Goal: Task Accomplishment & Management: Complete application form

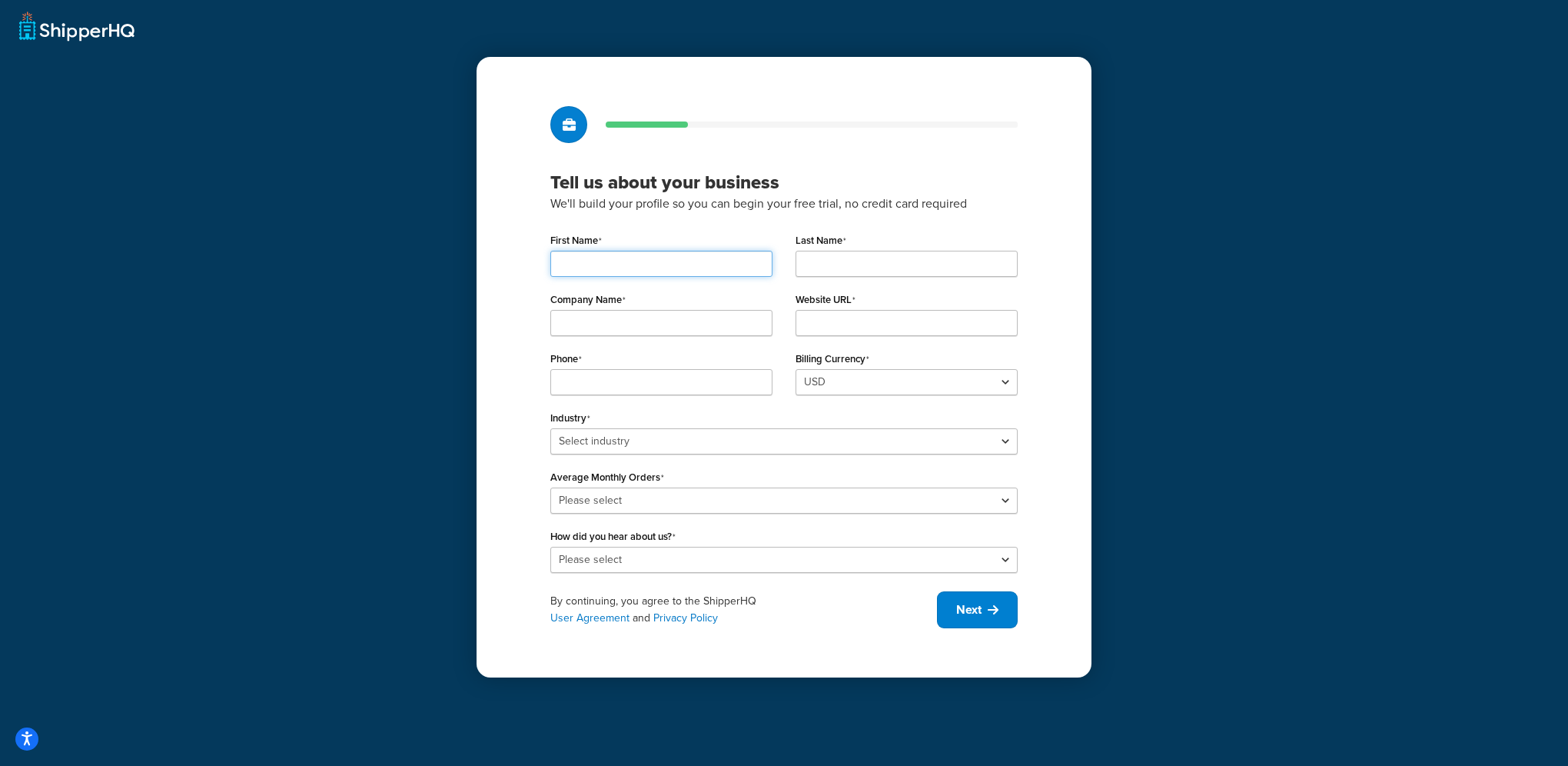
click at [602, 267] on input "First Name" at bounding box center [661, 263] width 222 height 26
type input "OM"
type input "Digtal"
click at [602, 267] on input "OM" at bounding box center [661, 263] width 222 height 26
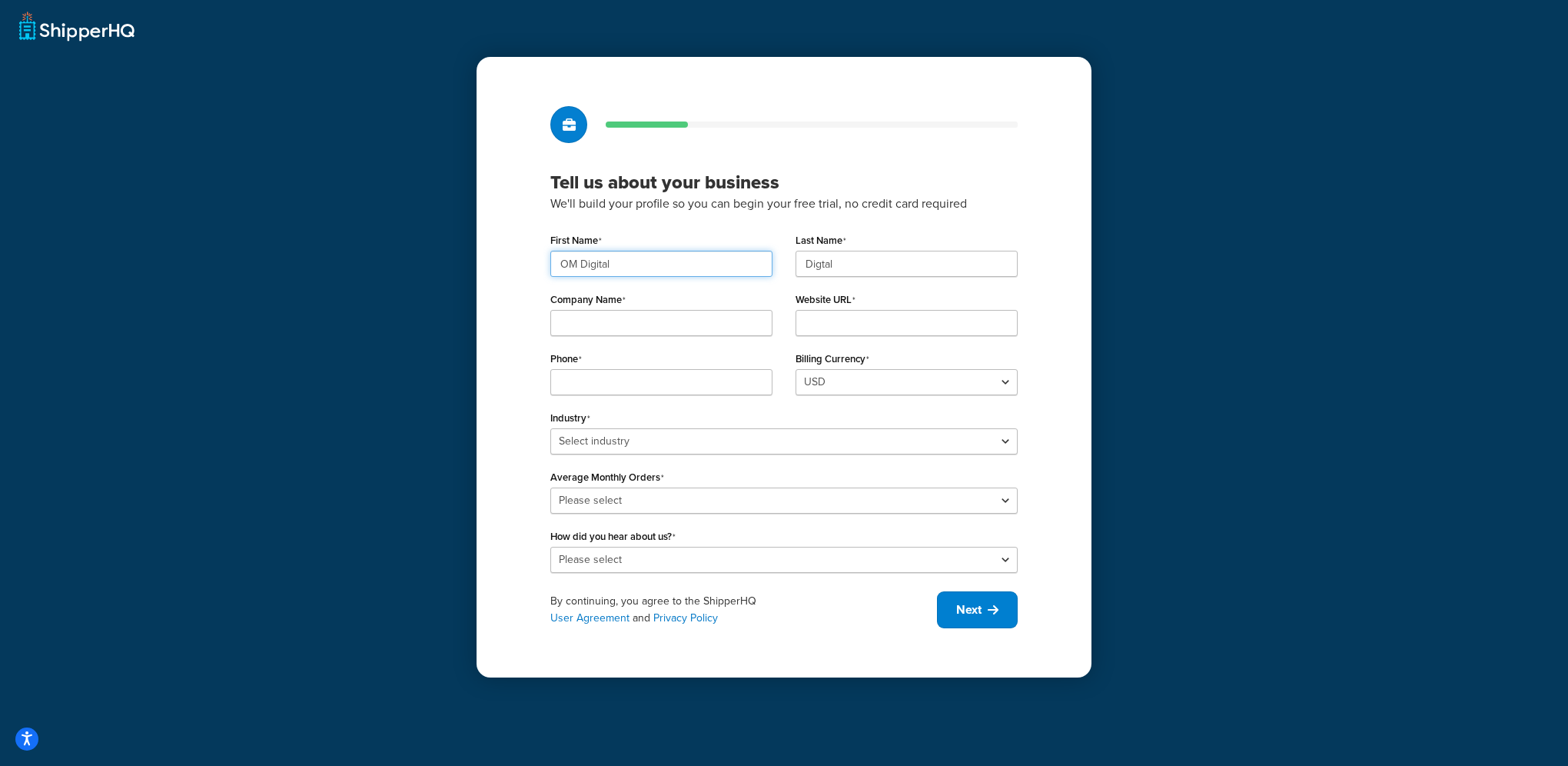
type input "OM Digital"
drag, startPoint x: 860, startPoint y: 273, endPoint x: 699, endPoint y: 287, distance: 161.6
click at [695, 292] on div "First Name OM Digital Last Name Digtal Company Name Website URL Phone Billing C…" at bounding box center [784, 401] width 468 height 344
type input "Solutions"
click at [695, 336] on div "Company Name" at bounding box center [661, 317] width 245 height 59
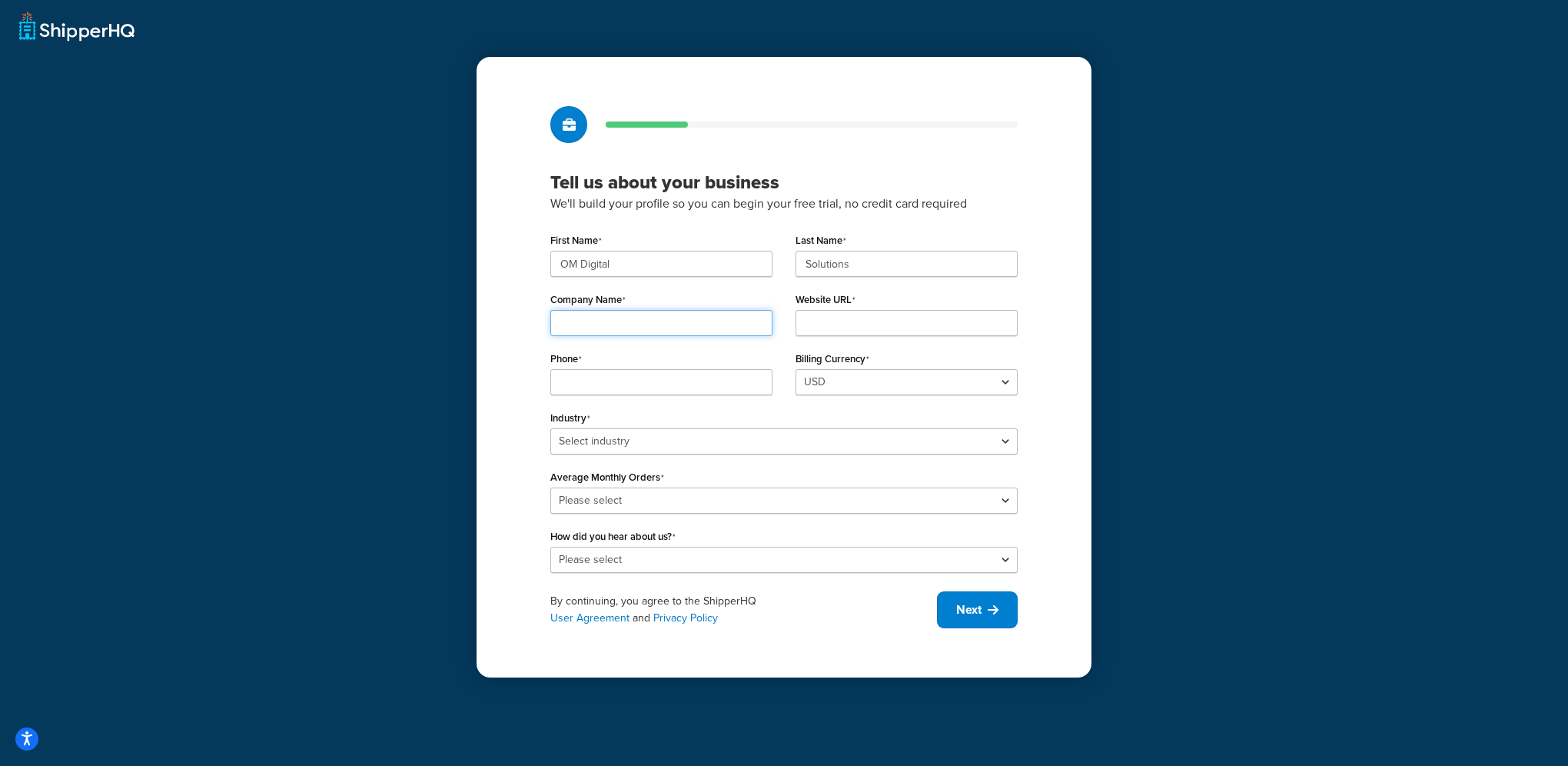
click at [695, 334] on input "Company Name" at bounding box center [661, 323] width 222 height 26
type input "OM Digital Solutions"
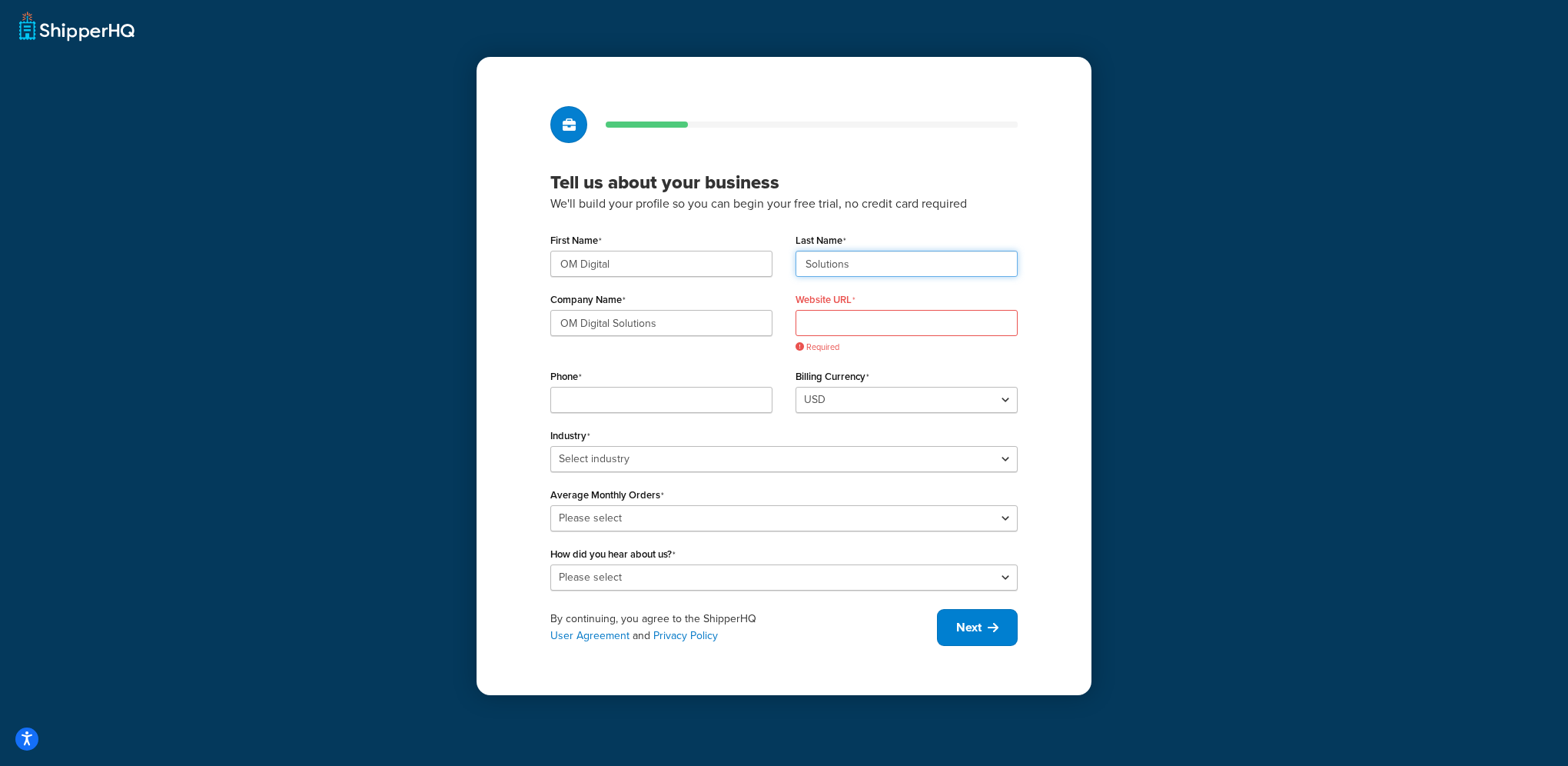
drag, startPoint x: 886, startPoint y: 270, endPoint x: 727, endPoint y: 270, distance: 159.0
click at [729, 270] on div "First Name OM Digital Last Name Solutions" at bounding box center [784, 258] width 491 height 59
drag, startPoint x: 624, startPoint y: 273, endPoint x: 498, endPoint y: 276, distance: 126.0
click at [499, 276] on div "Tell us about your business We'll build your profile so you can begin your free…" at bounding box center [784, 375] width 615 height 637
type input "Gustavo"
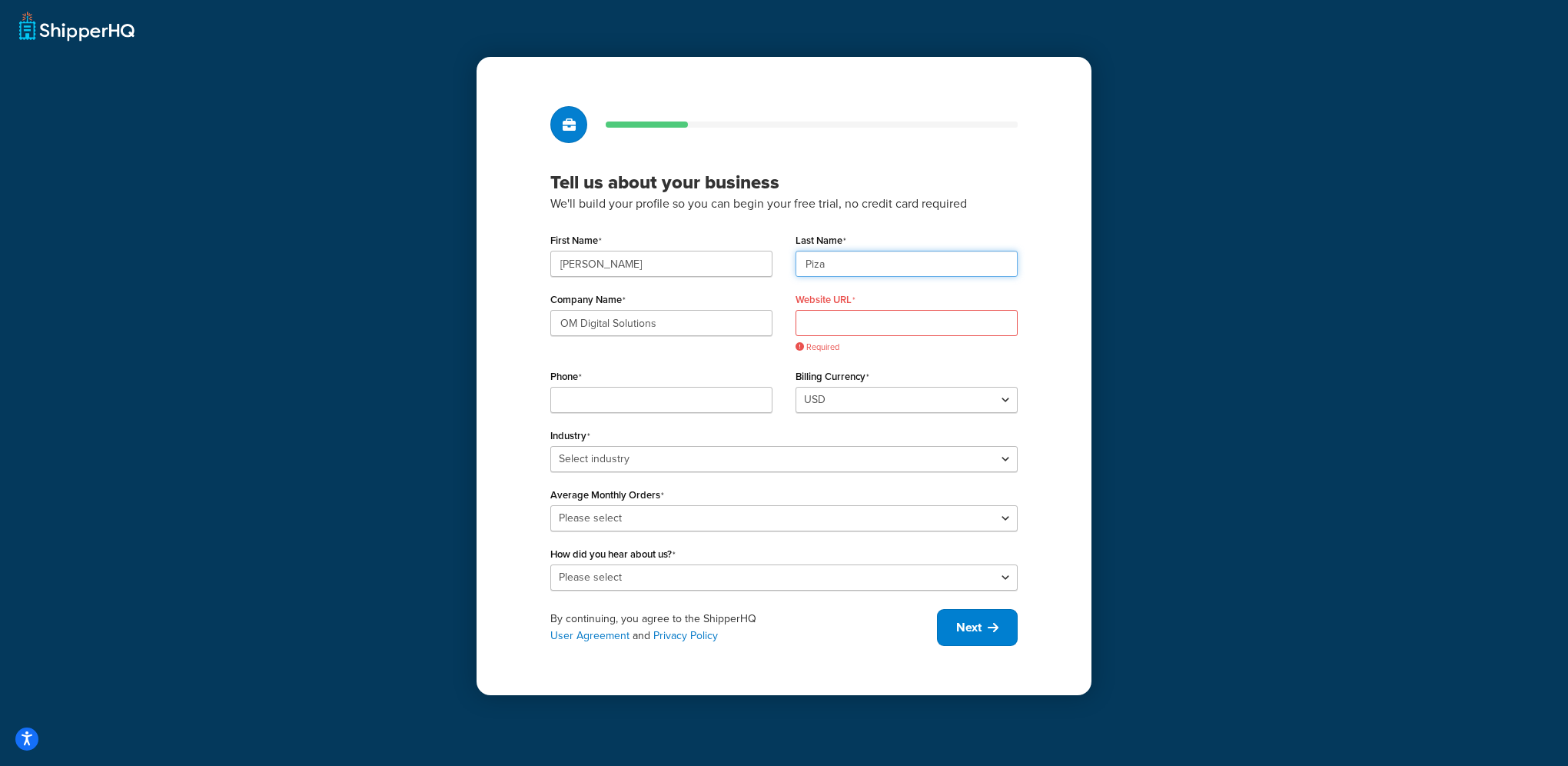
type input "Piza"
click at [707, 202] on p "We'll build your profile so you can begin your free trial, no credit card requi…" at bounding box center [784, 203] width 468 height 20
drag, startPoint x: 707, startPoint y: 202, endPoint x: 881, endPoint y: 336, distance: 219.6
click at [881, 336] on div "Required" at bounding box center [907, 331] width 222 height 43
click at [923, 136] on div at bounding box center [784, 124] width 468 height 37
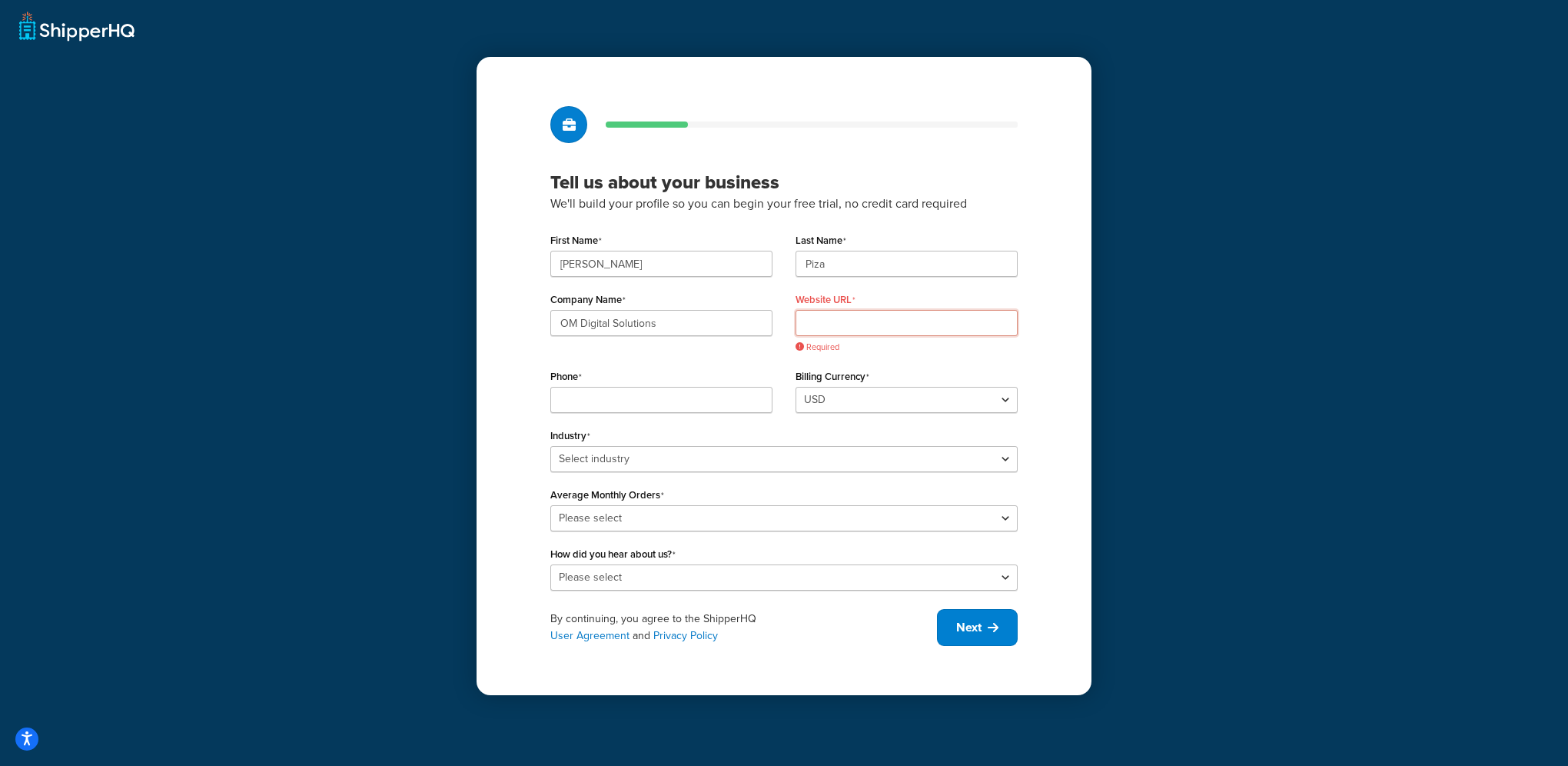
click at [845, 330] on input "Website URL" at bounding box center [907, 323] width 222 height 26
paste input "https://explore.omsystem.com/pt/pt/"
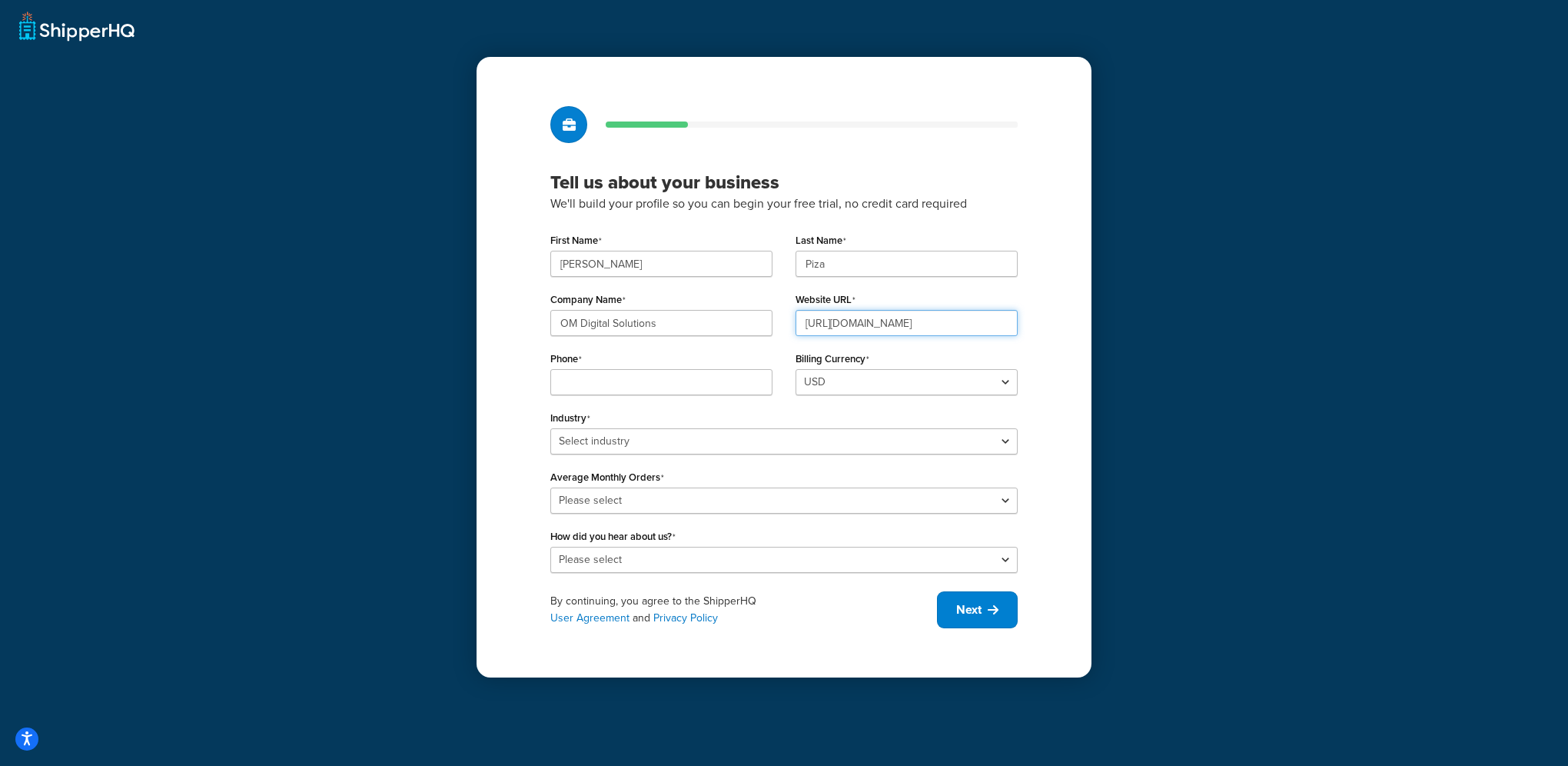
type input "https://explore.omsystem.com/pt/pt/"
click at [608, 390] on input "Phone" at bounding box center [661, 382] width 222 height 26
click at [557, 384] on input "930417470" at bounding box center [661, 382] width 222 height 26
type input "351930417470"
click at [610, 440] on select "Select industry Automotive Adult Agriculture Alcohol, Tobacco & CBD Arts & Craf…" at bounding box center [784, 441] width 468 height 26
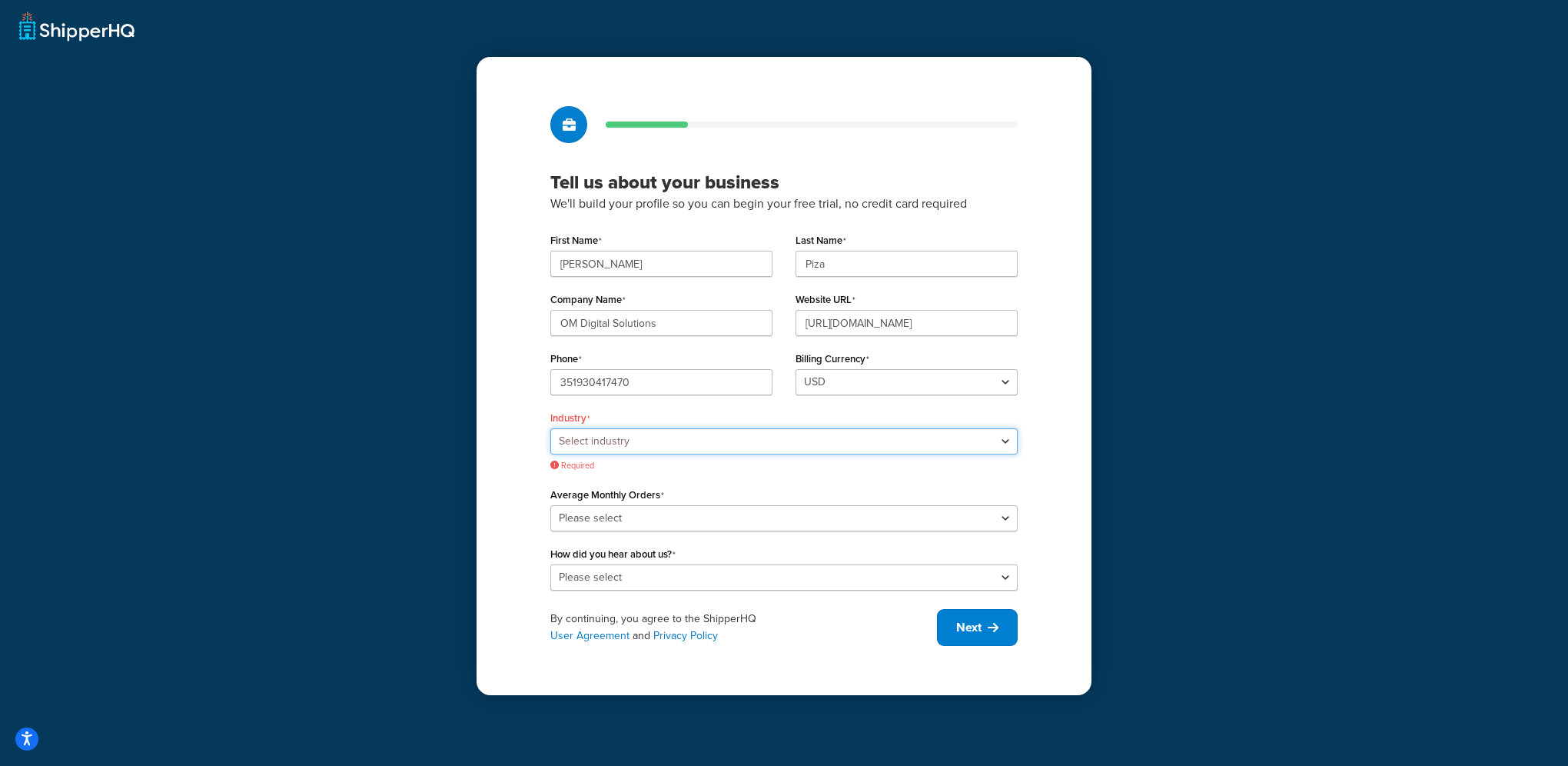
click at [662, 448] on select "Select industry Automotive Adult Agriculture Alcohol, Tobacco & CBD Arts & Craf…" at bounding box center [784, 441] width 468 height 26
select select "10"
click at [551, 428] on select "Select industry Automotive Adult Agriculture Alcohol, Tobacco & CBD Arts & Craf…" at bounding box center [784, 441] width 468 height 26
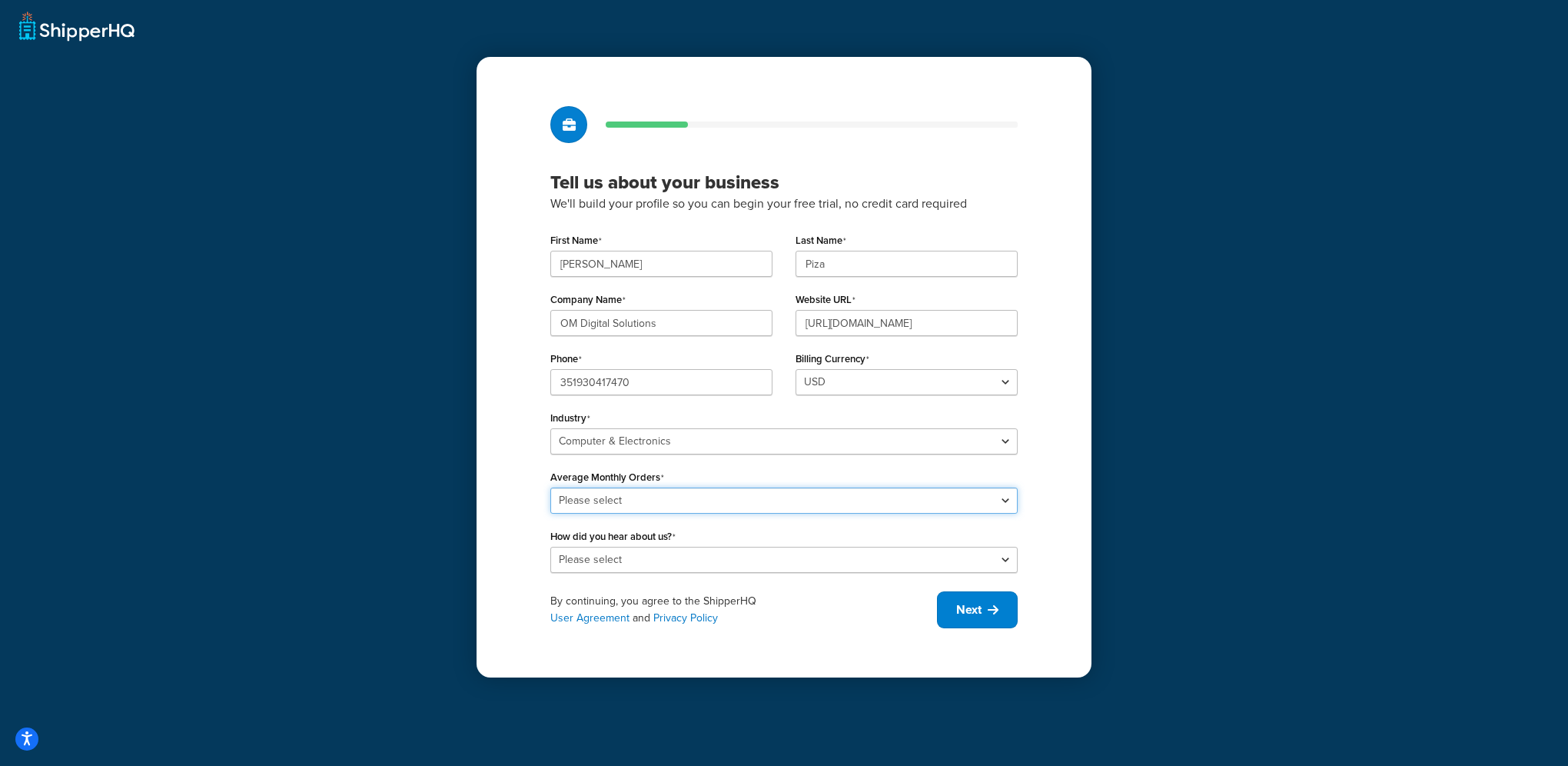
click at [708, 503] on select "Please select 0-500 501-1,000 1,001-10,000 10,001-20,000 Over 20,000" at bounding box center [784, 501] width 468 height 26
click at [686, 435] on select "Select industry Automotive Adult Agriculture Alcohol, Tobacco & CBD Arts & Craf…" at bounding box center [784, 441] width 468 height 26
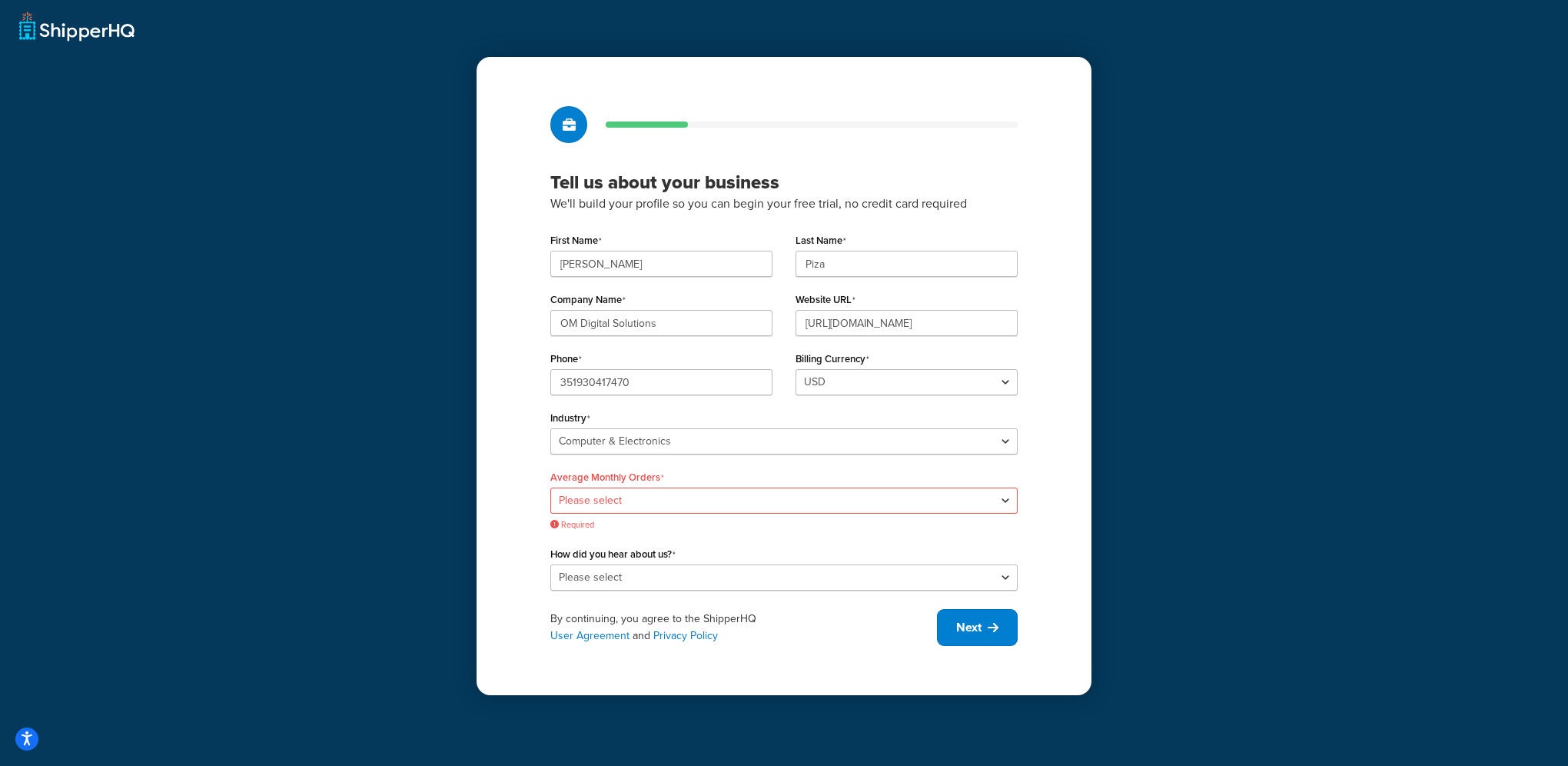
click at [518, 313] on div "Tell us about your business We'll build your profile so you can begin your free…" at bounding box center [784, 375] width 615 height 637
click at [640, 503] on select "Please select 0-500 501-1,000 1,001-10,000 10,001-20,000 Over 20,000" at bounding box center [784, 501] width 468 height 26
select select "3"
click at [551, 488] on select "Please select 0-500 501-1,000 1,001-10,000 10,001-20,000 Over 20,000" at bounding box center [784, 501] width 468 height 26
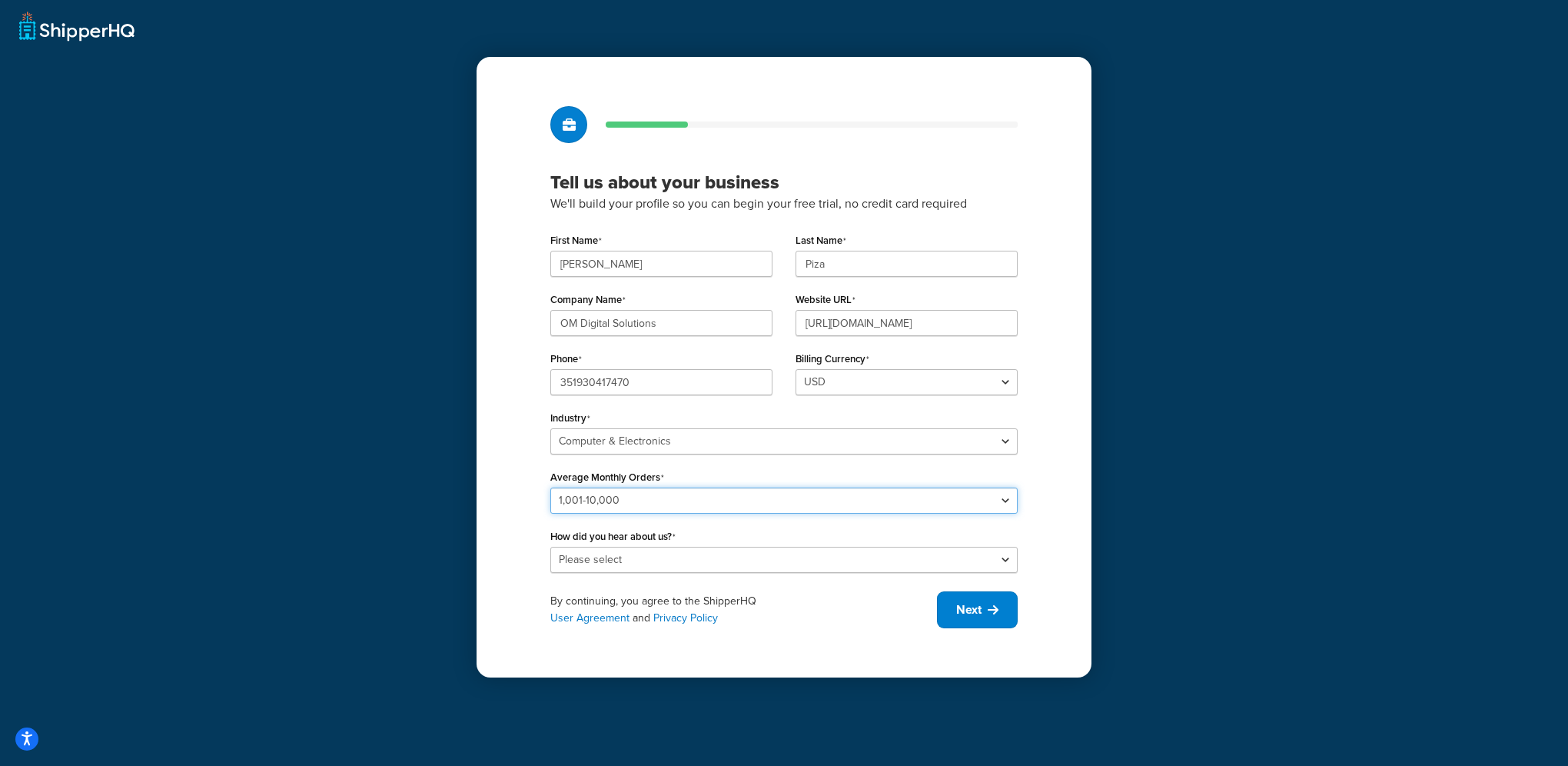
click at [679, 502] on select "Please select 0-500 501-1,000 1,001-10,000 10,001-20,000 Over 20,000" at bounding box center [784, 501] width 468 height 26
click at [661, 564] on select "Please select Online Search App Store or Marketplace Listing Referred by Agency…" at bounding box center [784, 560] width 468 height 26
select select "9"
click at [551, 547] on select "Please select Online Search App Store or Marketplace Listing Referred by Agency…" at bounding box center [784, 560] width 468 height 26
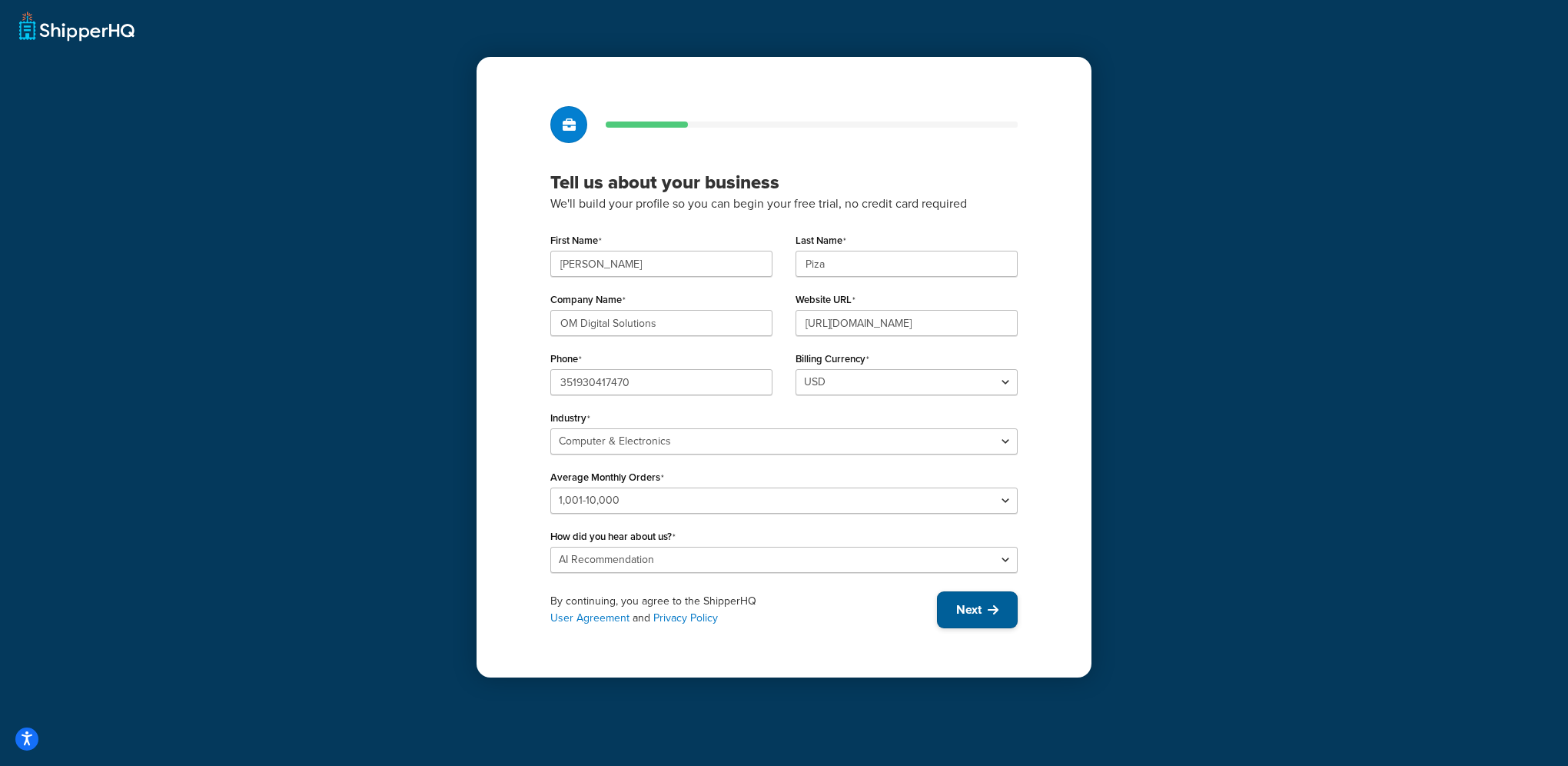
click at [974, 612] on span "Next" at bounding box center [969, 609] width 25 height 17
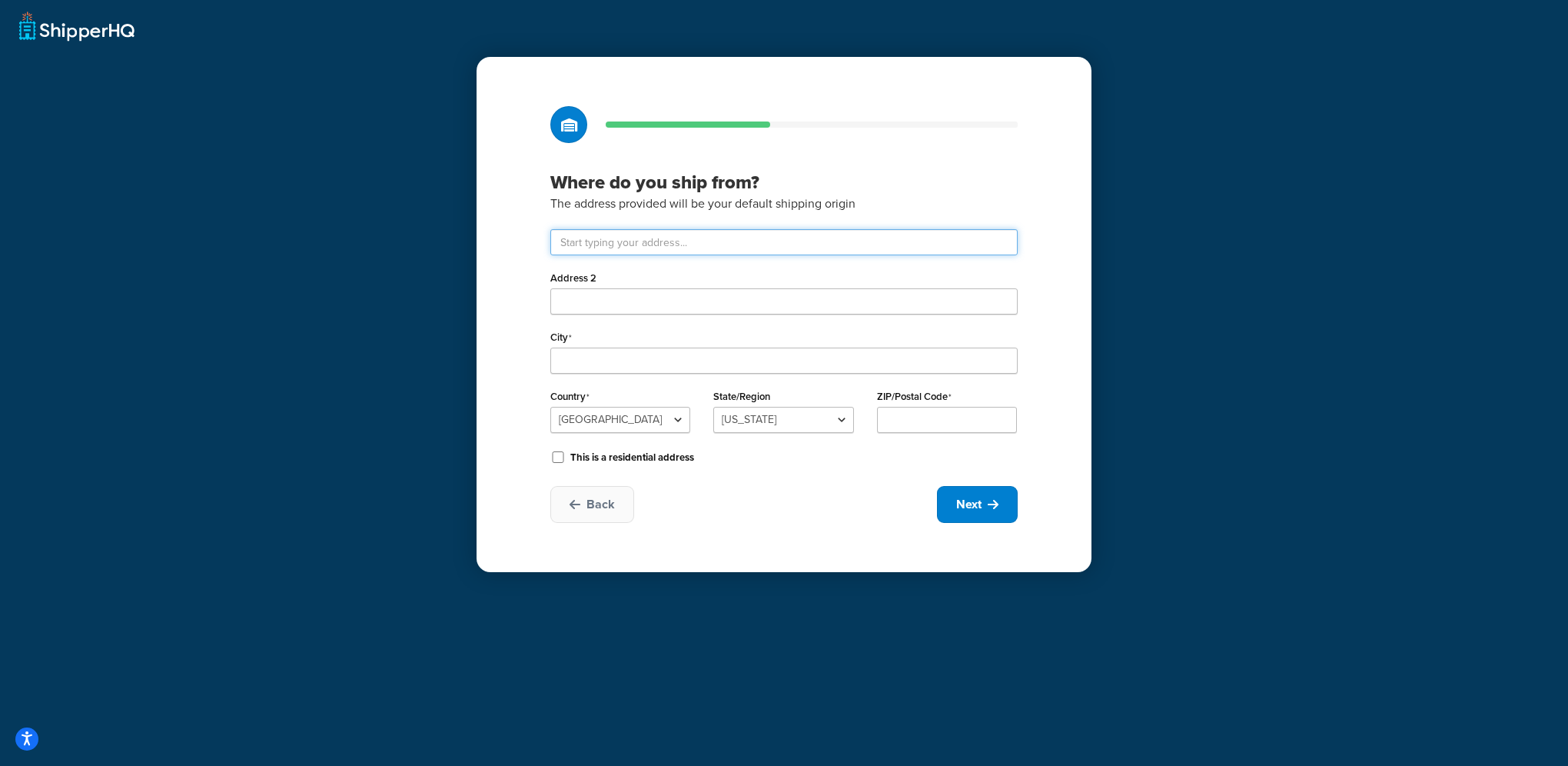
click at [625, 250] on input "text" at bounding box center [784, 242] width 468 height 26
type input "Rua de Alcorredores, 43A, 3020-923 Fornos"
type input "Coimbra"
select select "1173"
type input "3020-923"
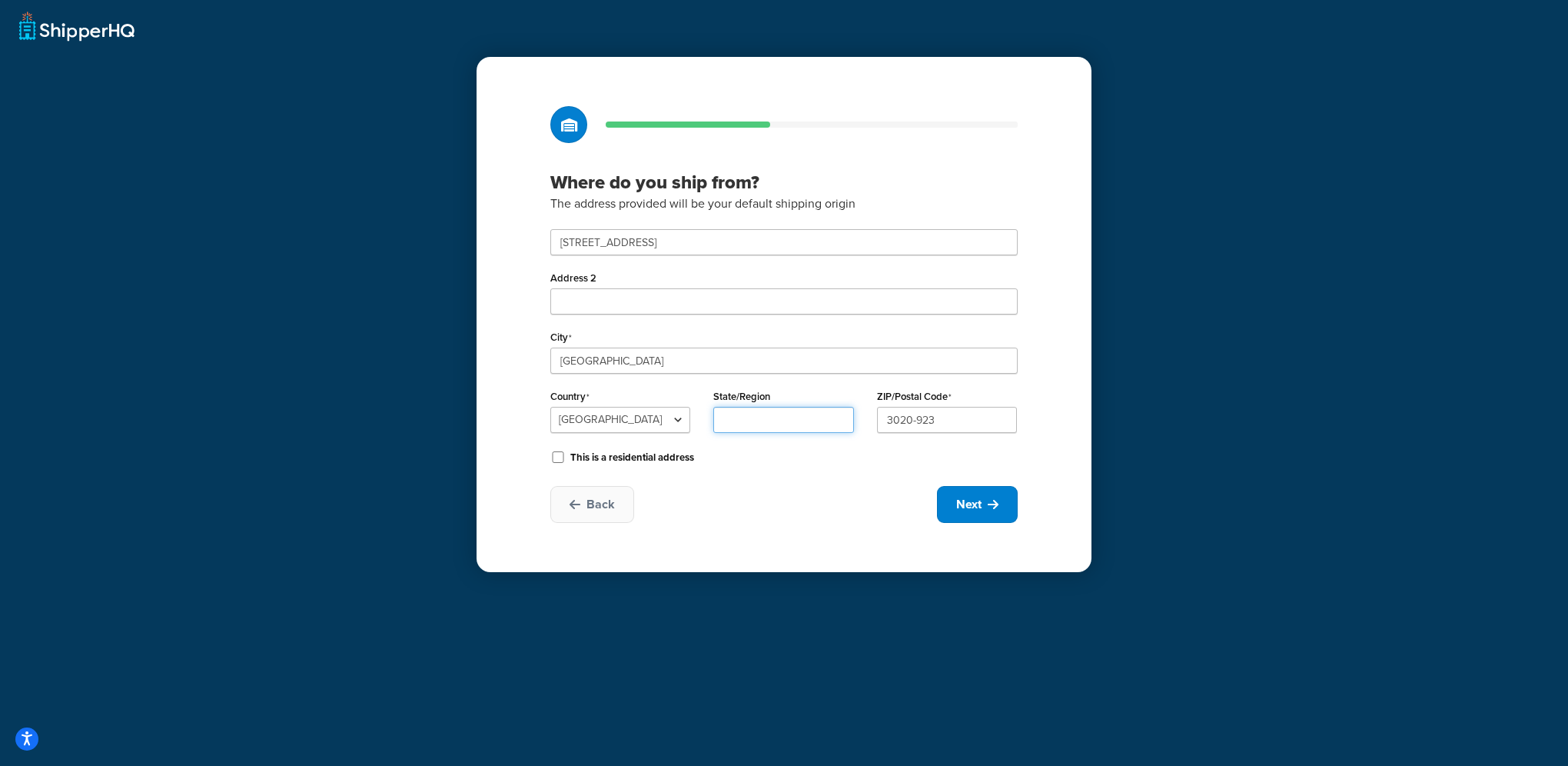
click at [772, 423] on input "State/Region" at bounding box center [783, 420] width 140 height 26
type input "Coimbra"
click at [664, 295] on input "Address 2" at bounding box center [784, 301] width 468 height 26
click at [749, 497] on div "Back Next" at bounding box center [784, 504] width 468 height 37
click at [997, 510] on icon at bounding box center [993, 504] width 11 height 12
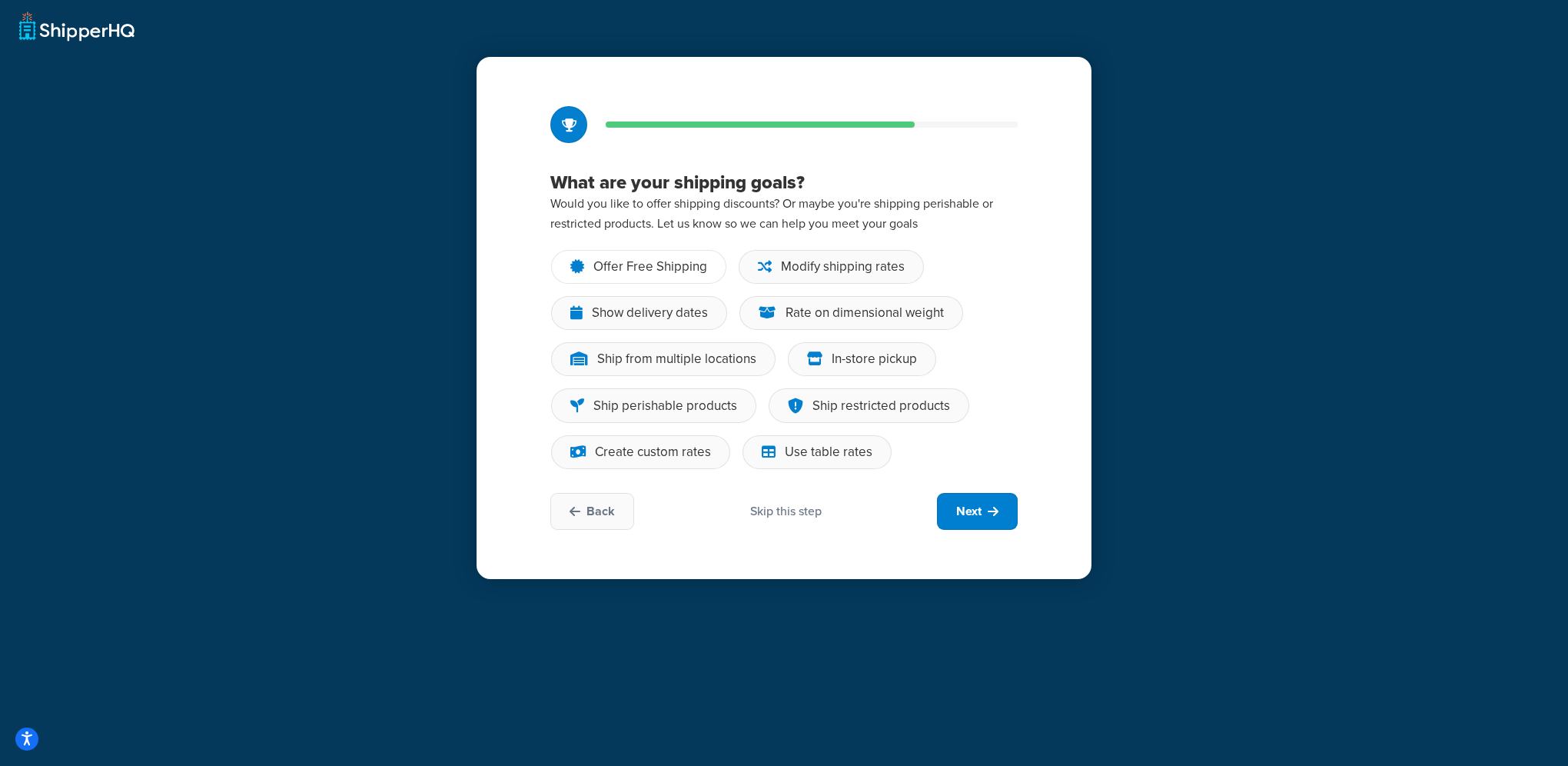
click at [665, 261] on div "Offer Free Shipping" at bounding box center [650, 266] width 114 height 15
click at [0, 0] on input "Offer Free Shipping" at bounding box center [0, 0] width 0 height 0
click at [794, 310] on div "Rate on dimensional weight" at bounding box center [865, 312] width 159 height 15
click at [0, 0] on input "Rate on dimensional weight" at bounding box center [0, 0] width 0 height 0
click at [809, 271] on div "Modify shipping rates" at bounding box center [843, 266] width 124 height 15
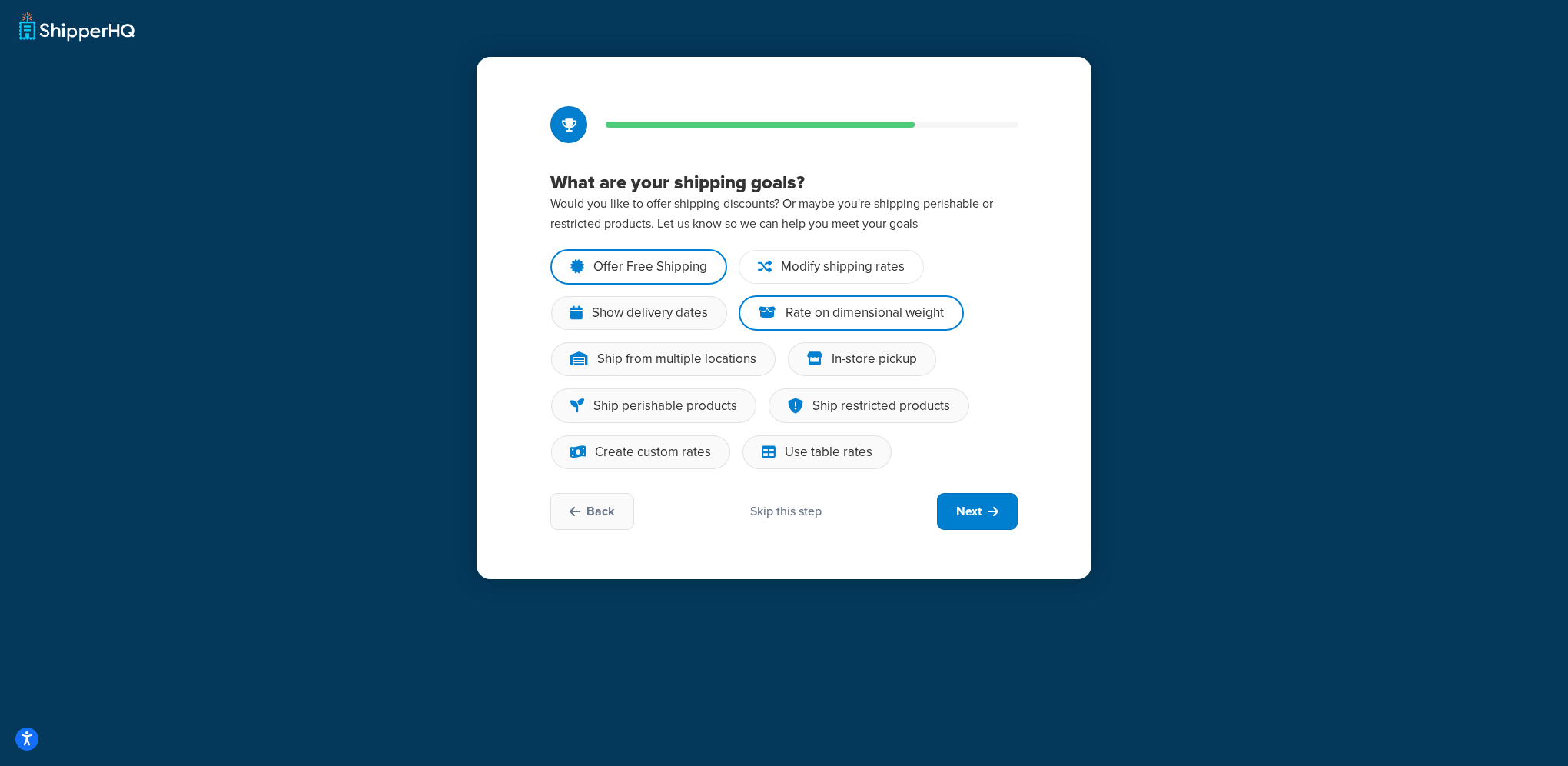
click at [0, 0] on input "Modify shipping rates" at bounding box center [0, 0] width 0 height 0
click at [837, 359] on div "In-store pickup" at bounding box center [875, 358] width 86 height 15
click at [0, 0] on input "In-store pickup" at bounding box center [0, 0] width 0 height 0
click at [679, 354] on div "Ship from multiple locations" at bounding box center [677, 358] width 160 height 15
click at [0, 0] on input "Ship from multiple locations" at bounding box center [0, 0] width 0 height 0
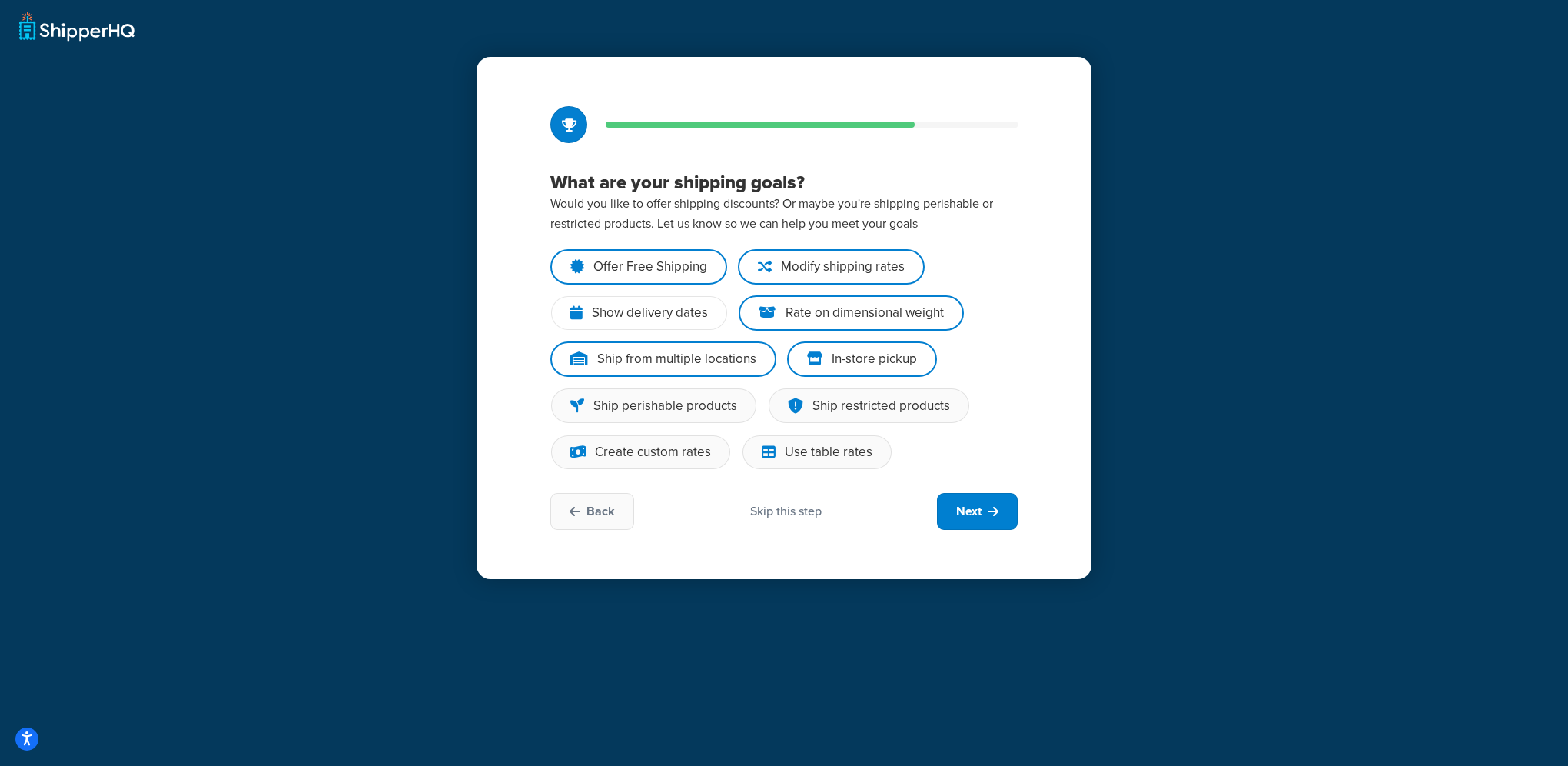
click at [639, 313] on div "Show delivery dates" at bounding box center [650, 312] width 116 height 15
click at [0, 0] on input "Show delivery dates" at bounding box center [0, 0] width 0 height 0
click at [665, 404] on div "Ship perishable products" at bounding box center [665, 405] width 144 height 15
click at [0, 0] on input "Ship perishable products" at bounding box center [0, 0] width 0 height 0
click at [821, 399] on div "Ship restricted products" at bounding box center [882, 405] width 138 height 15
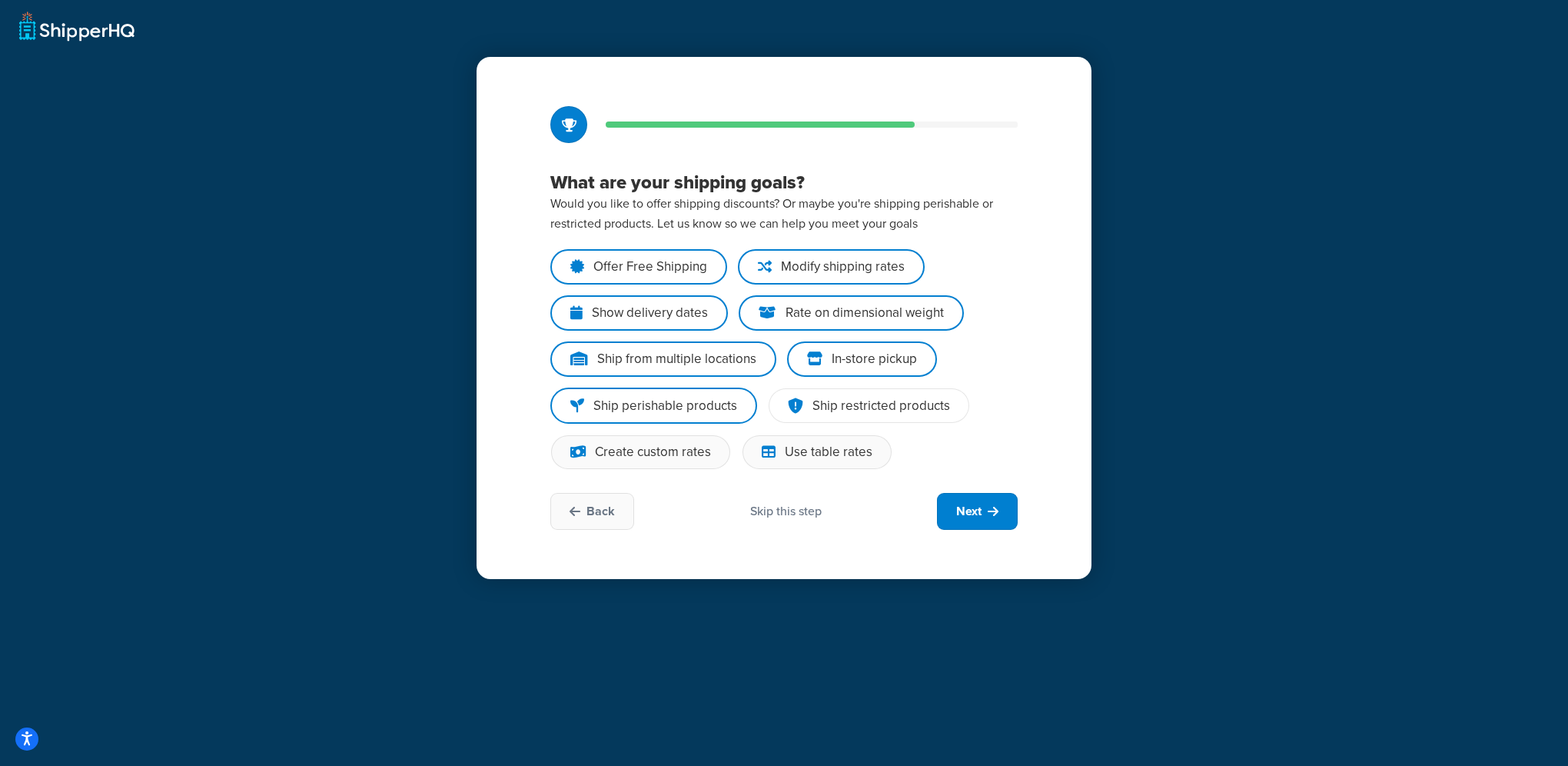
click at [0, 0] on input "Ship restricted products" at bounding box center [0, 0] width 0 height 0
click at [975, 516] on span "Next" at bounding box center [969, 511] width 25 height 17
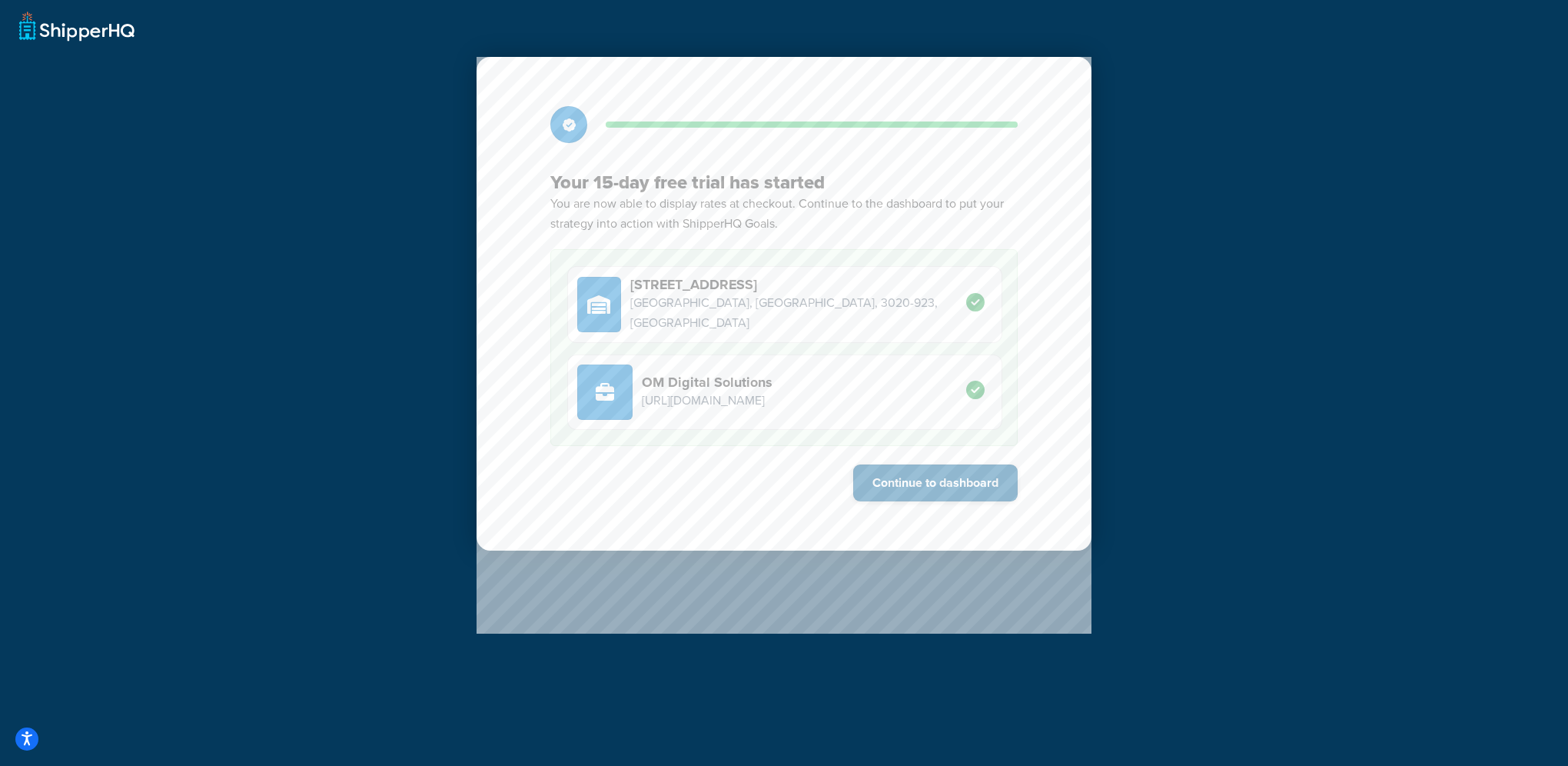
click at [932, 486] on button "Continue to dashboard" at bounding box center [936, 483] width 165 height 37
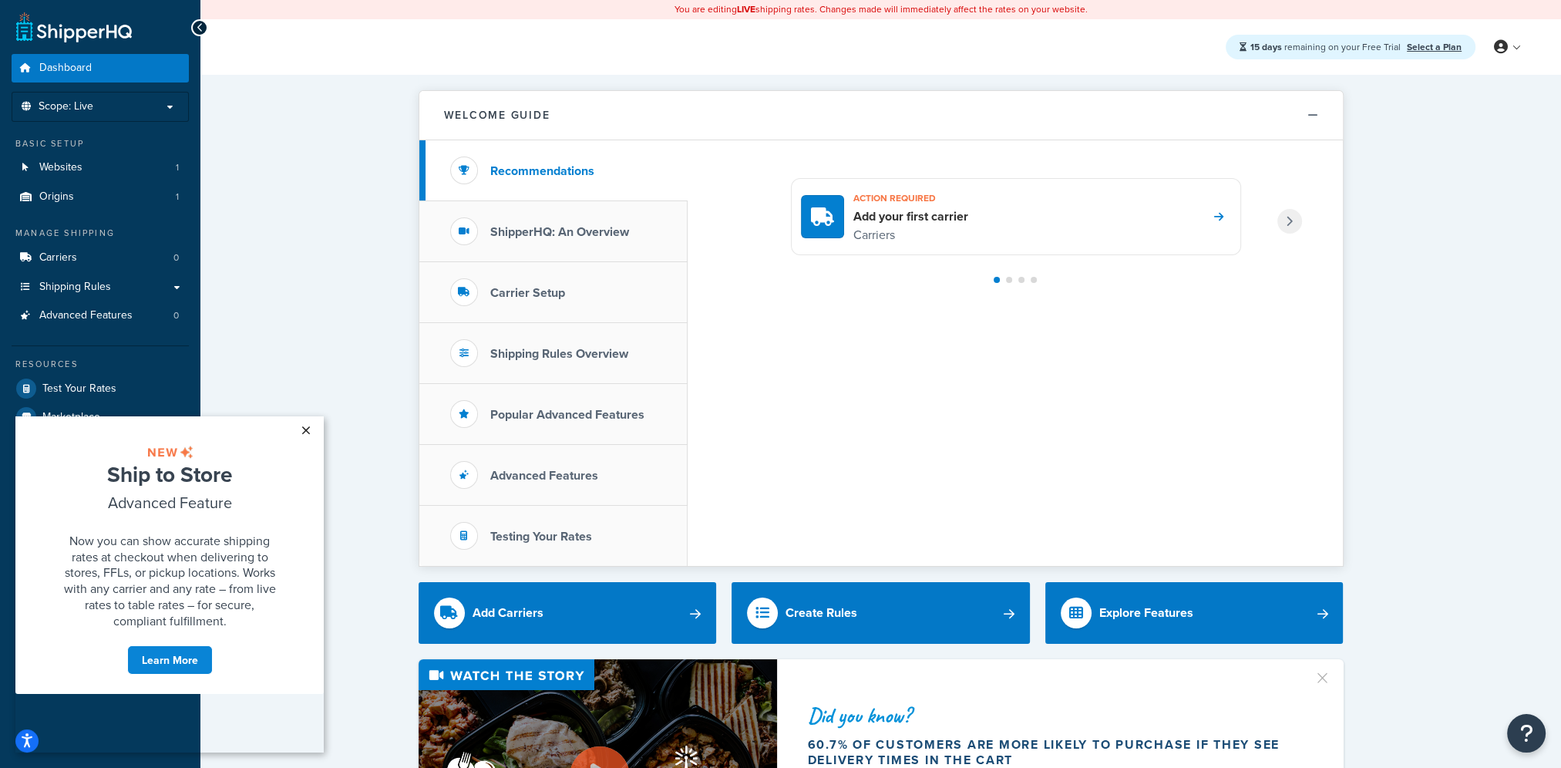
click at [308, 432] on link "×" at bounding box center [305, 430] width 27 height 28
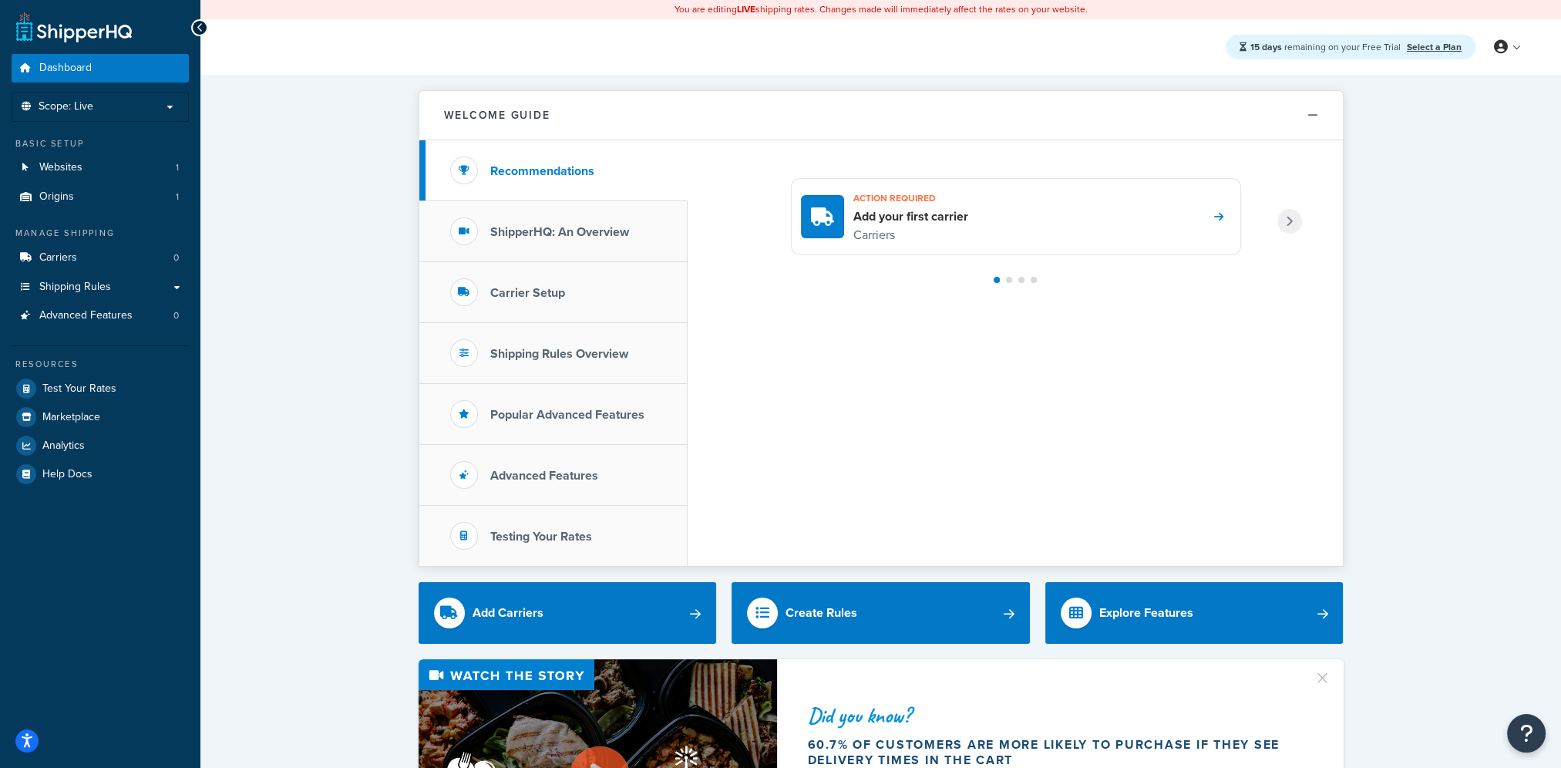
click at [906, 383] on div "Action required Add your first carrier Carriers" at bounding box center [1015, 352] width 655 height 425
